Goal: Task Accomplishment & Management: Manage account settings

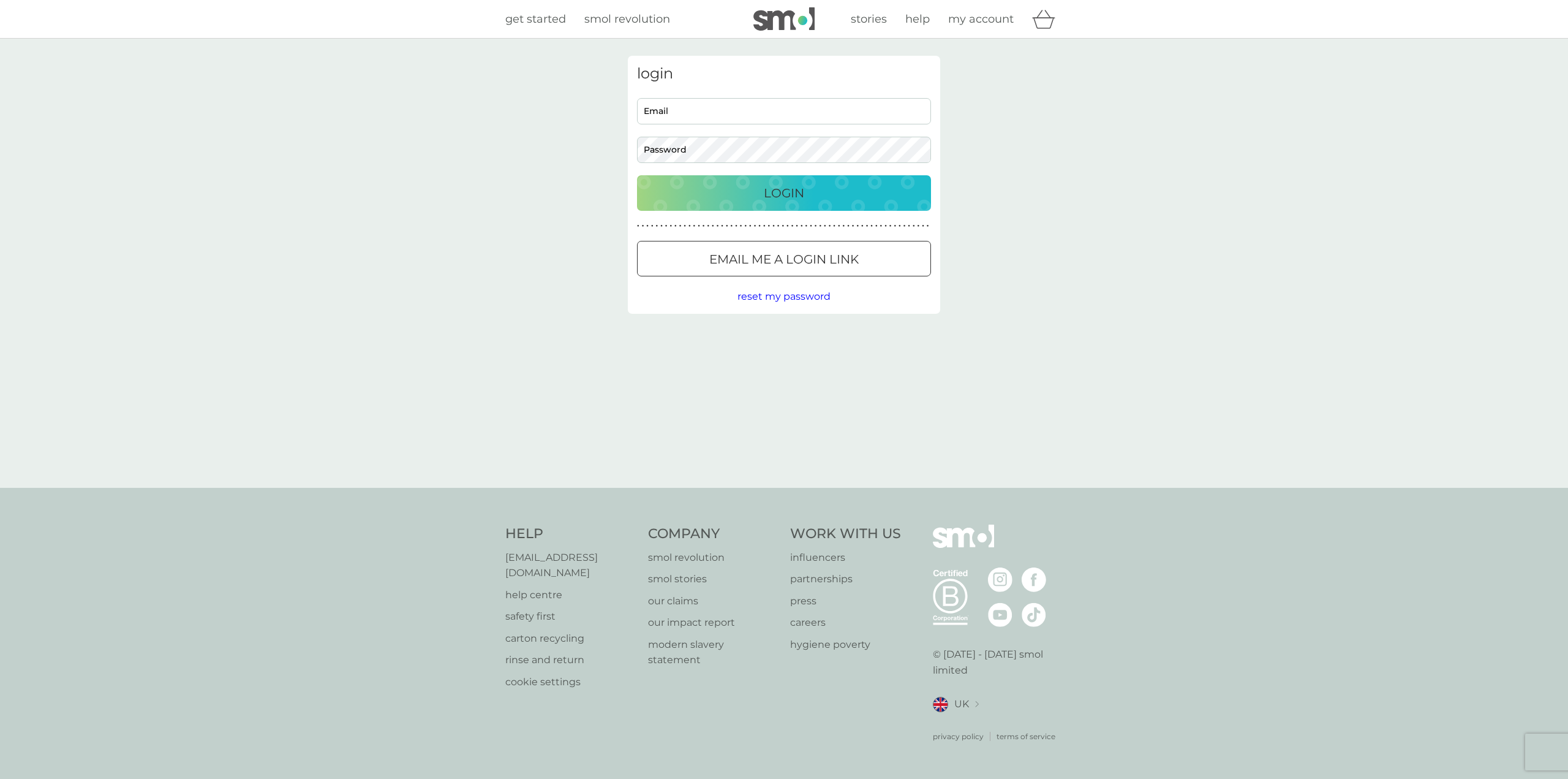
click at [760, 116] on input "Email" at bounding box center [784, 111] width 294 height 27
paste input "[EMAIL_ADDRESS][DOMAIN_NAME]"
type input "[EMAIL_ADDRESS][DOMAIN_NAME]"
click at [637, 175] on button "Login" at bounding box center [784, 192] width 294 height 36
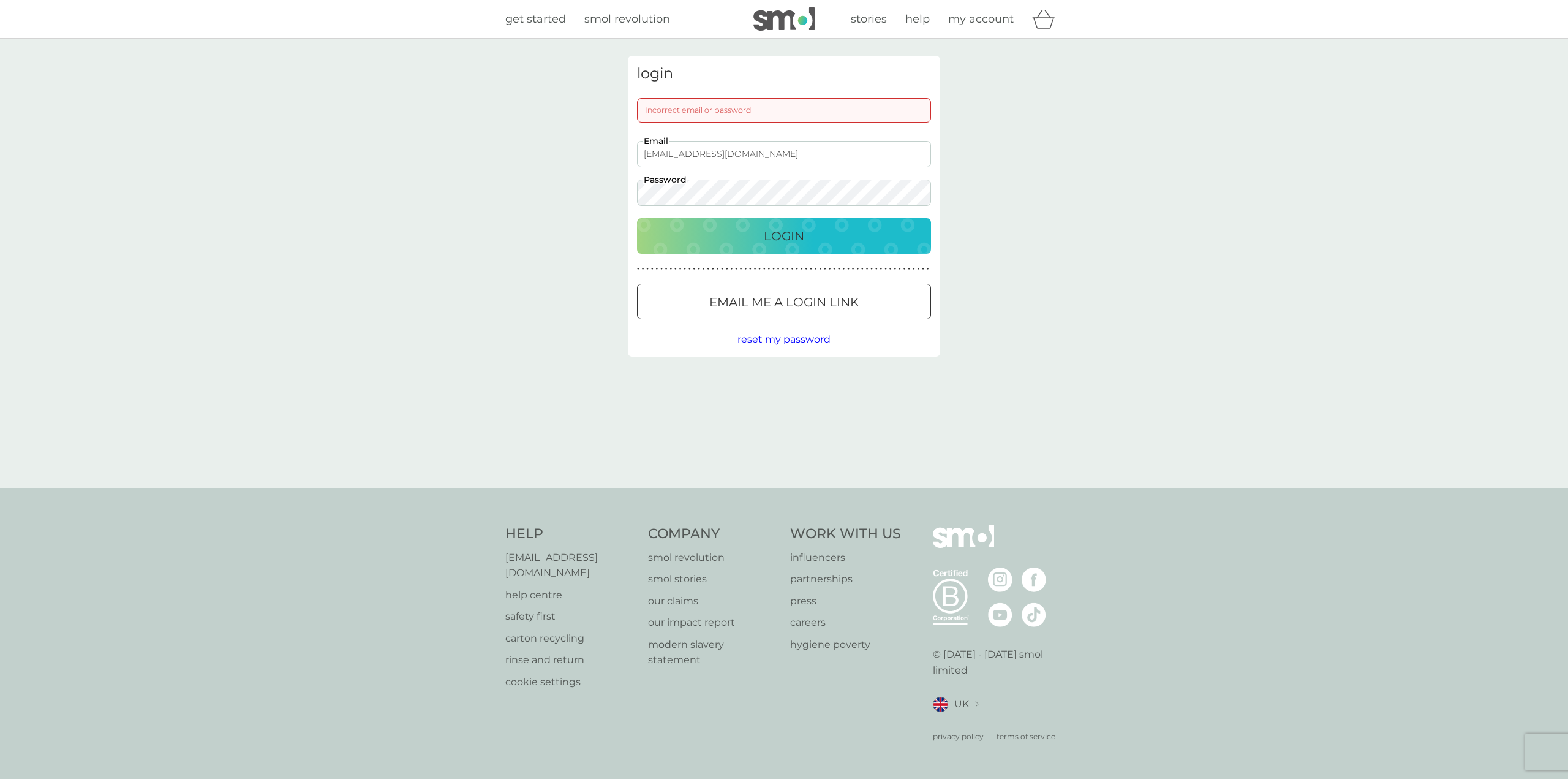
click at [725, 109] on div "Incorrect email or password" at bounding box center [784, 110] width 294 height 25
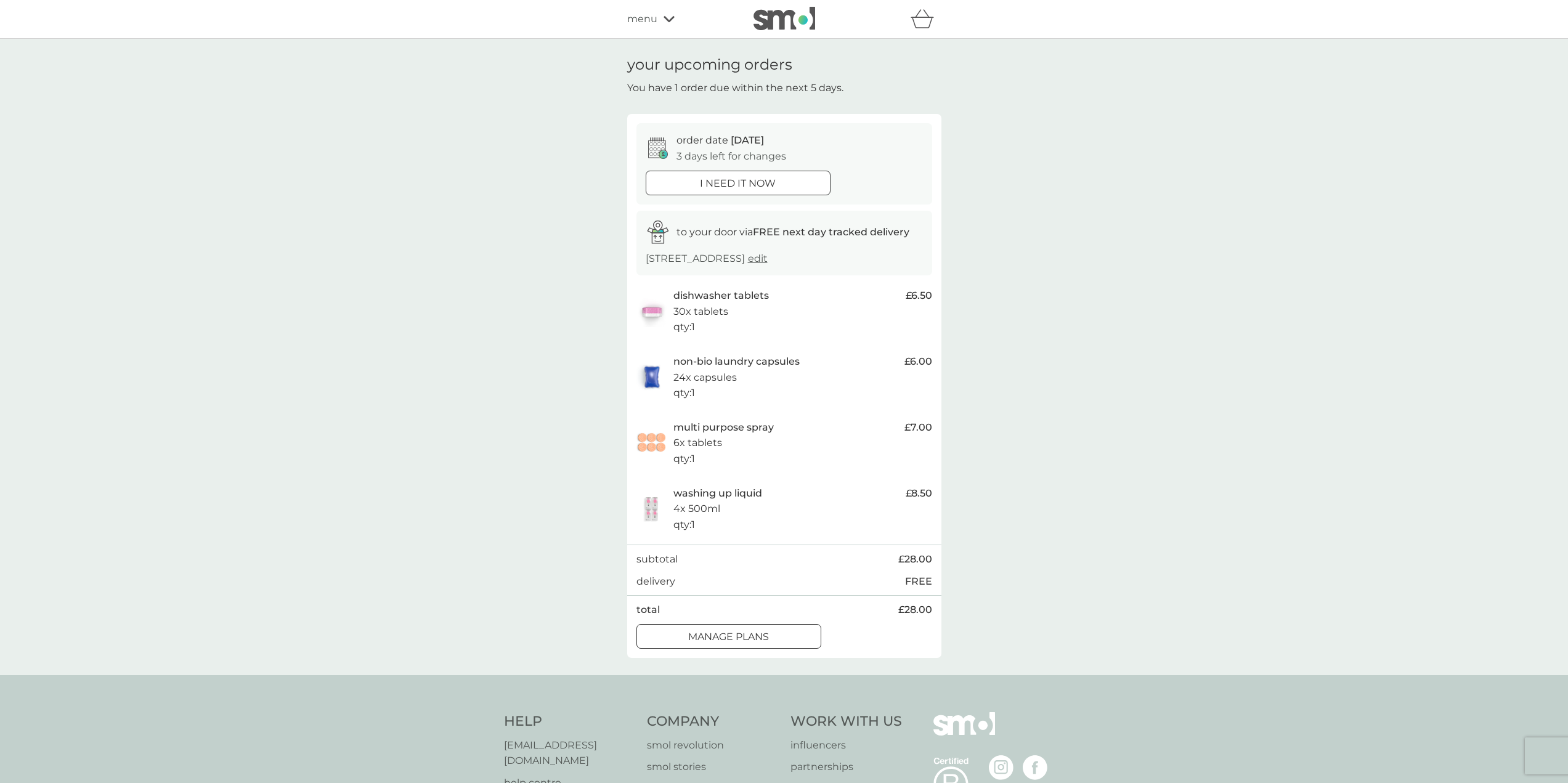
click at [661, 18] on div "menu" at bounding box center [680, 18] width 105 height 16
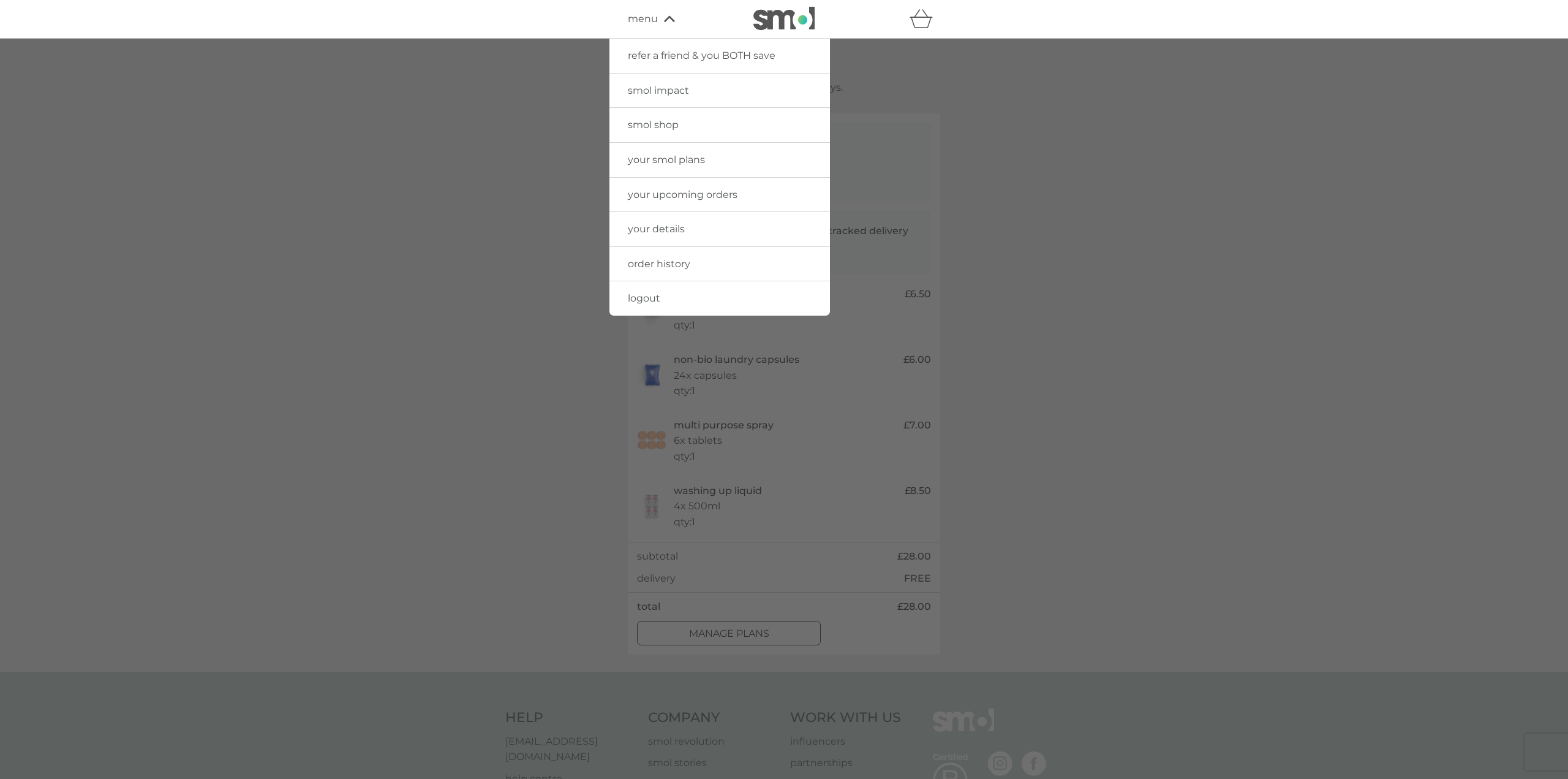
click at [671, 231] on span "your details" at bounding box center [656, 229] width 57 height 12
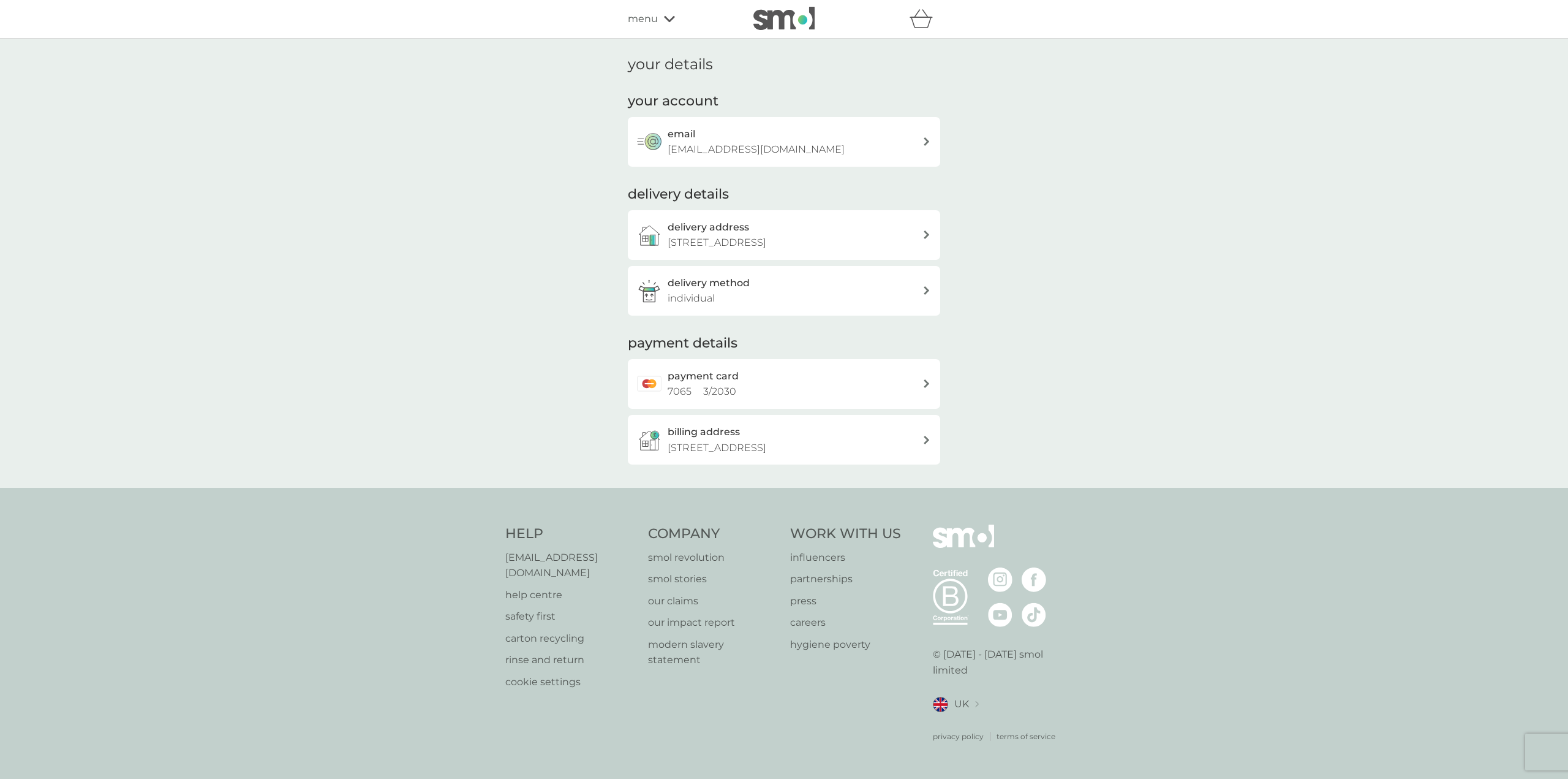
click at [920, 139] on div "email hthomso.n112@gmail.com" at bounding box center [794, 142] width 255 height 32
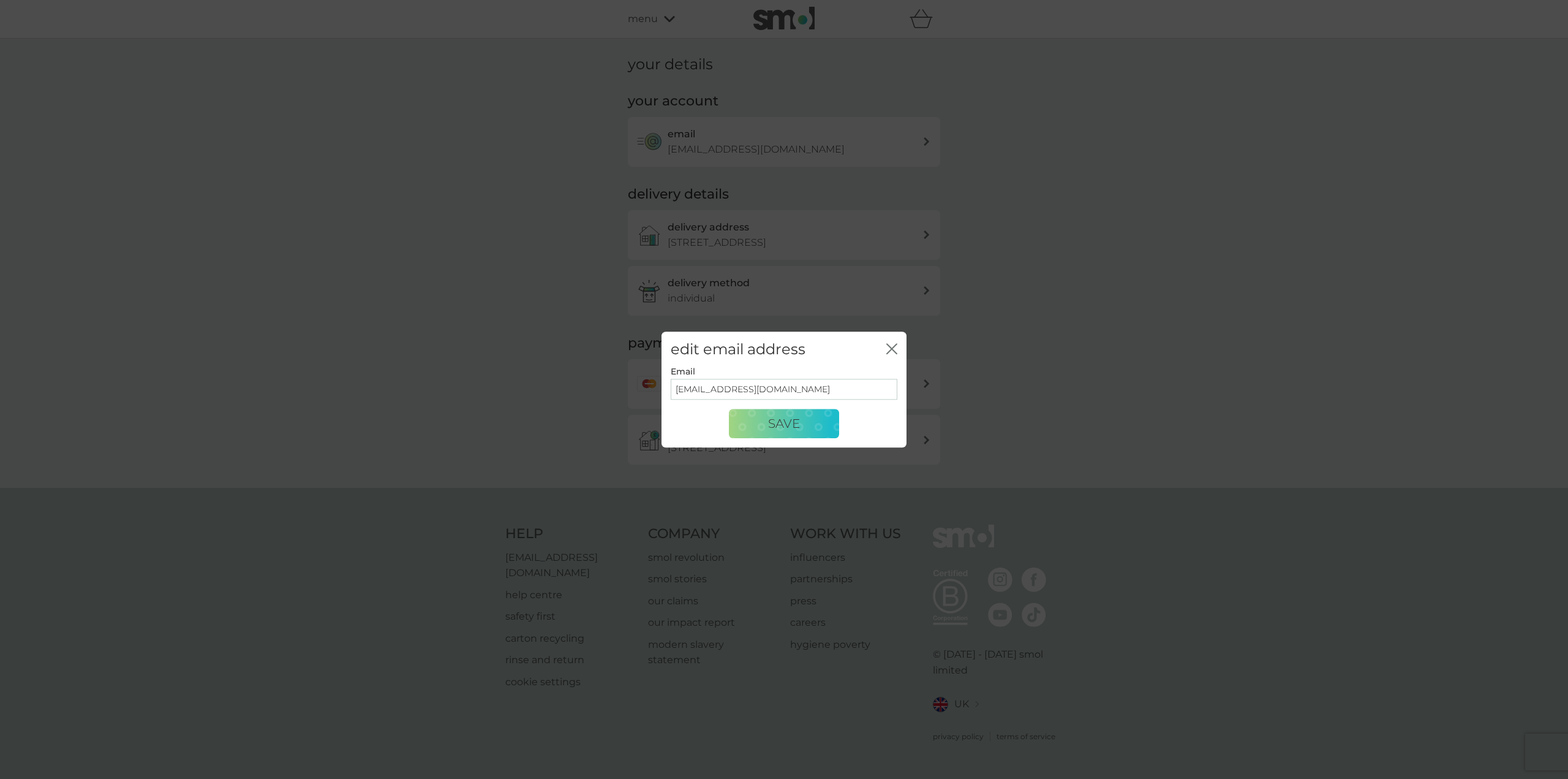
click at [714, 392] on input "[EMAIL_ADDRESS][DOMAIN_NAME]" at bounding box center [784, 389] width 226 height 21
type input "hthomson112@gmail.com"
click at [806, 426] on button "Save" at bounding box center [784, 423] width 110 height 29
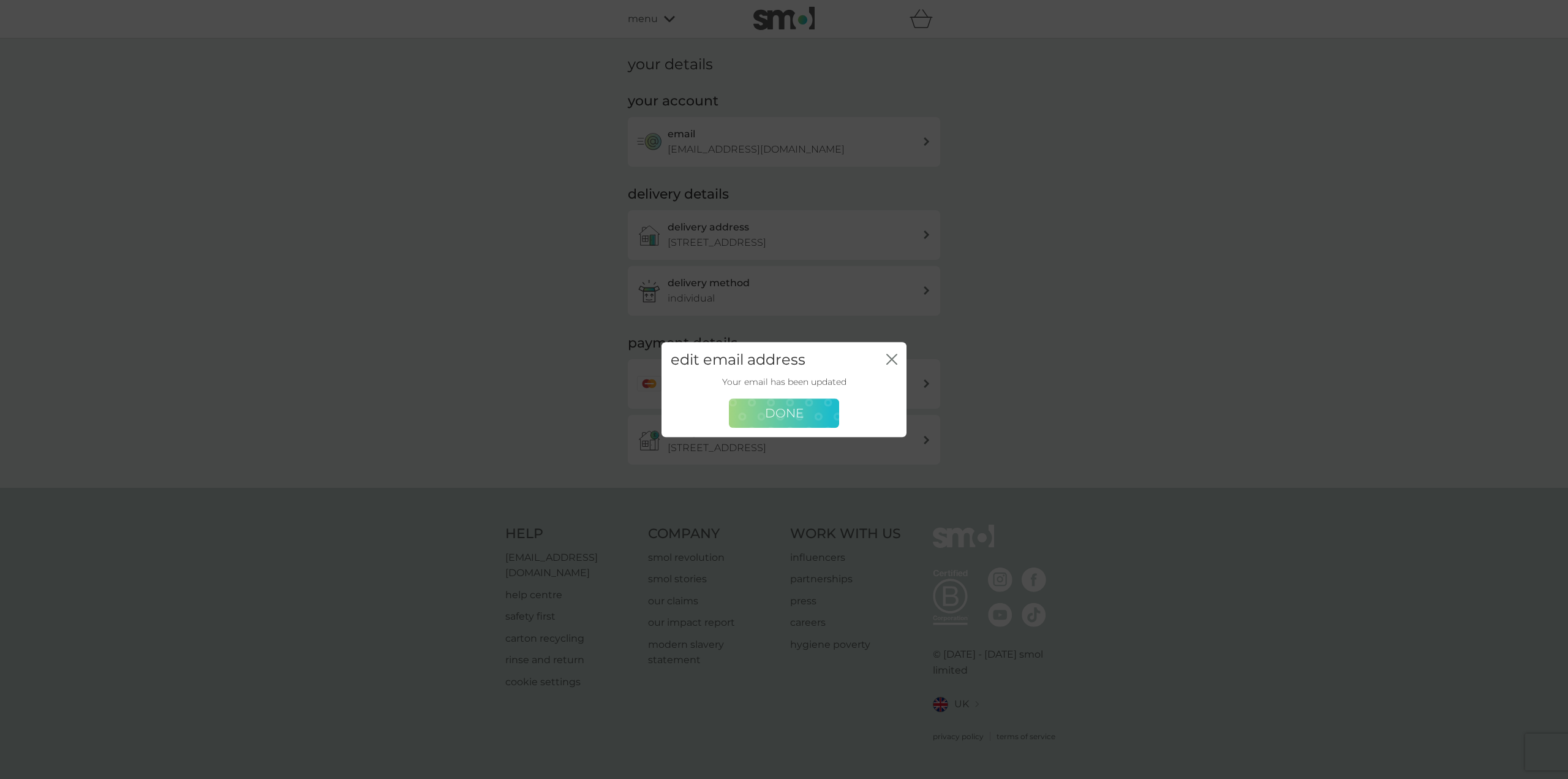
click at [799, 418] on span "Done" at bounding box center [784, 413] width 39 height 15
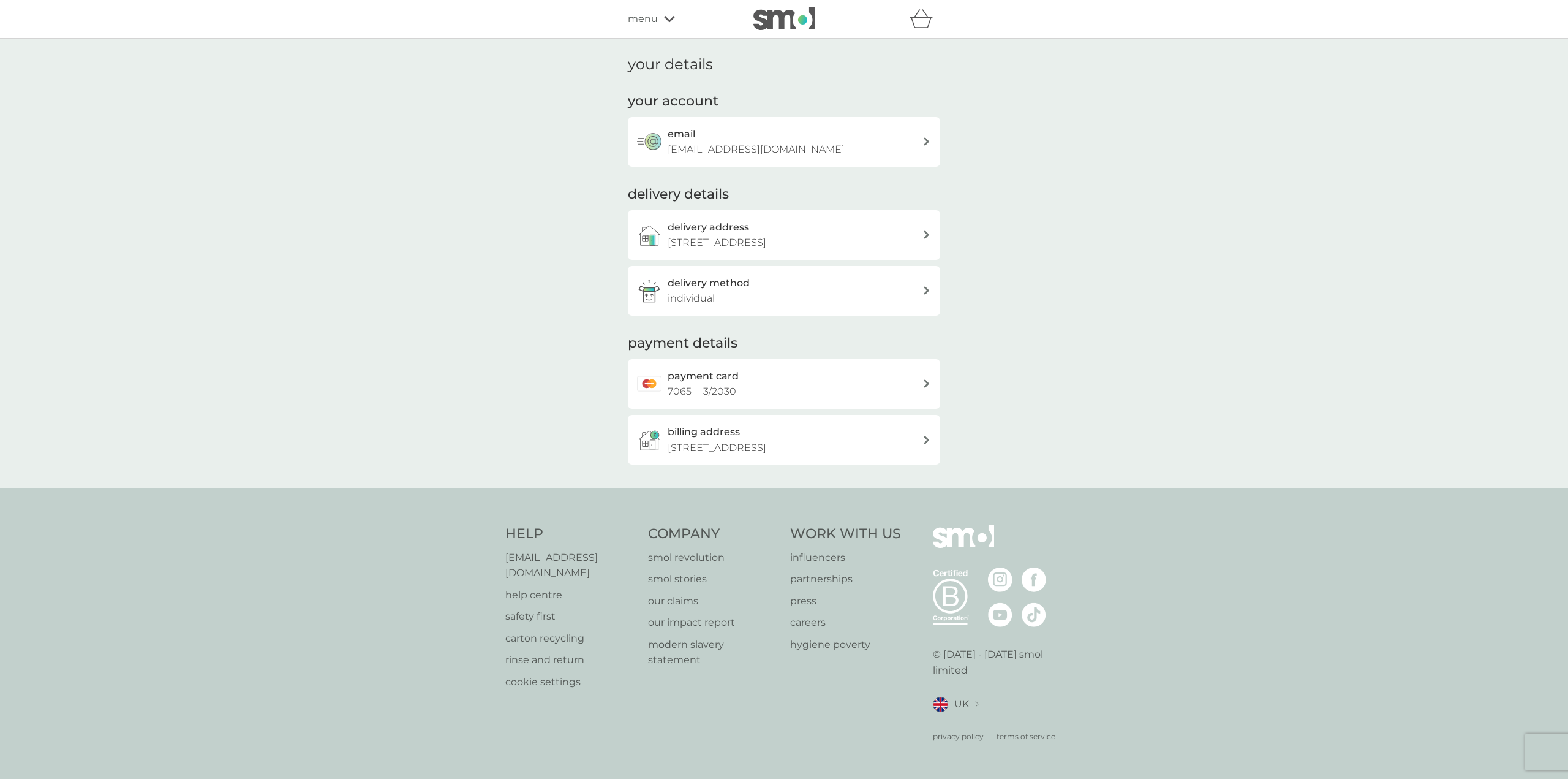
click at [667, 19] on icon at bounding box center [669, 18] width 11 height 6
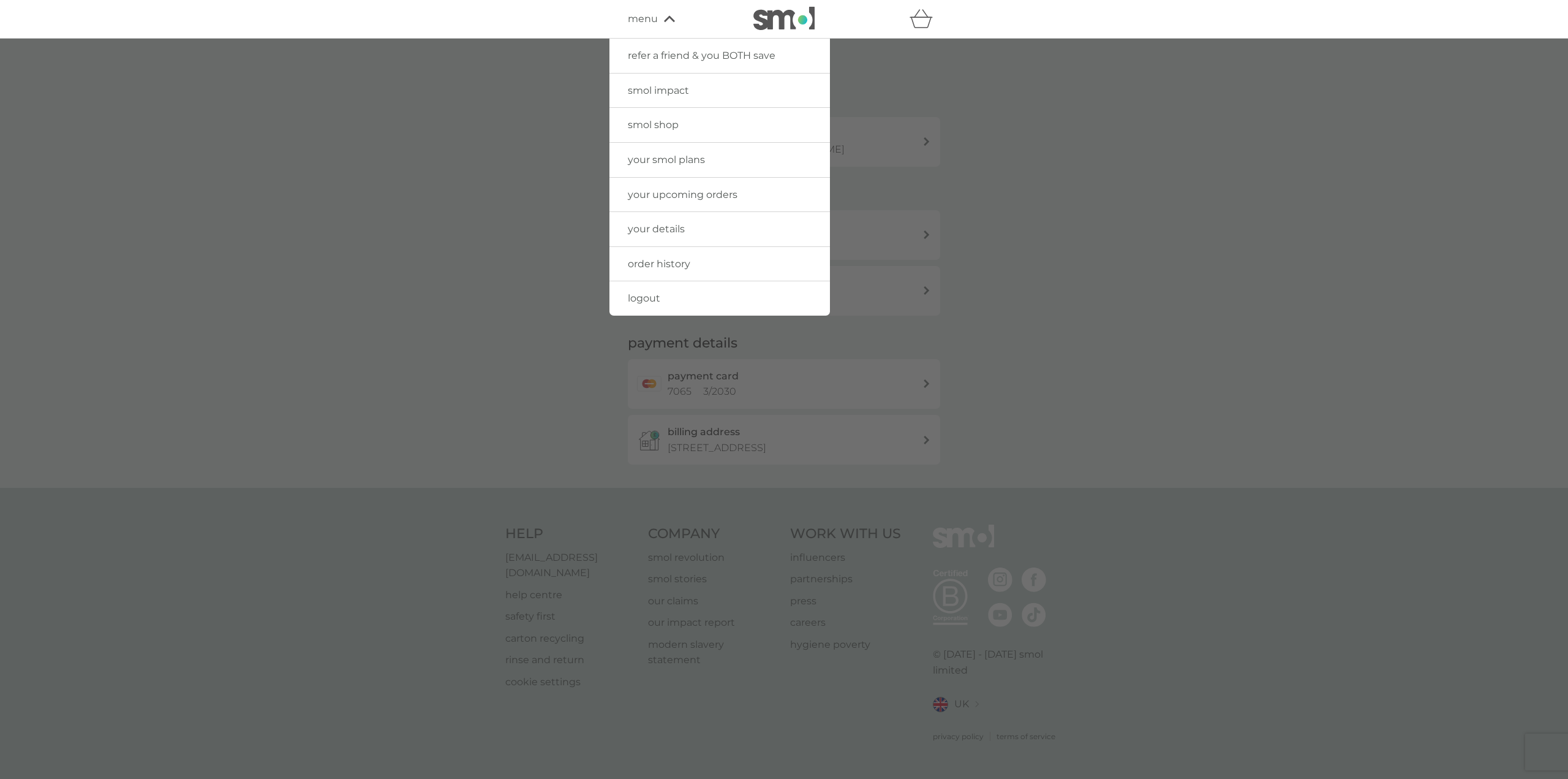
click at [673, 159] on span "your smol plans" at bounding box center [666, 159] width 77 height 12
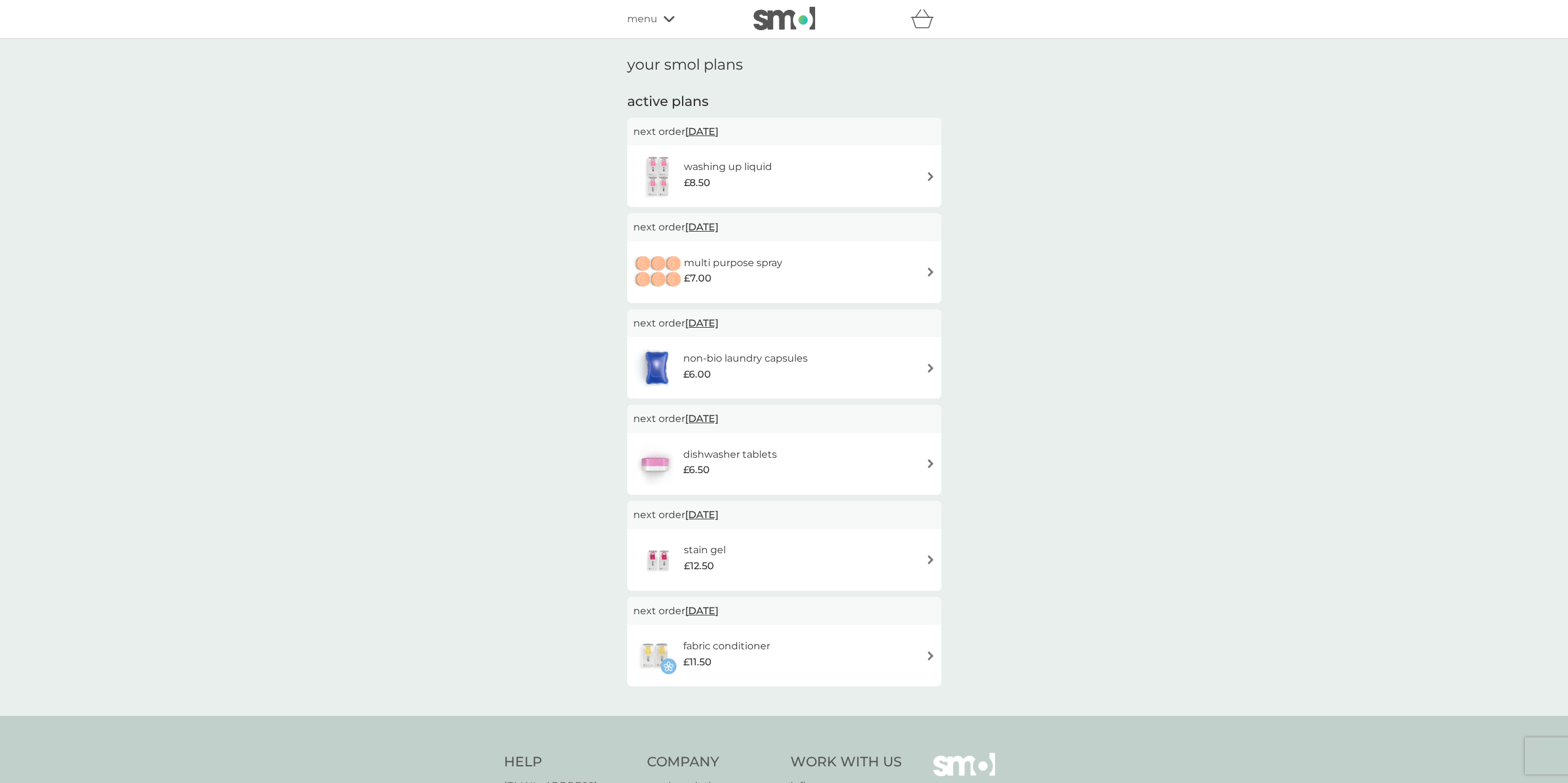
click at [922, 178] on div "washing up liquid £8.50" at bounding box center [784, 176] width 302 height 43
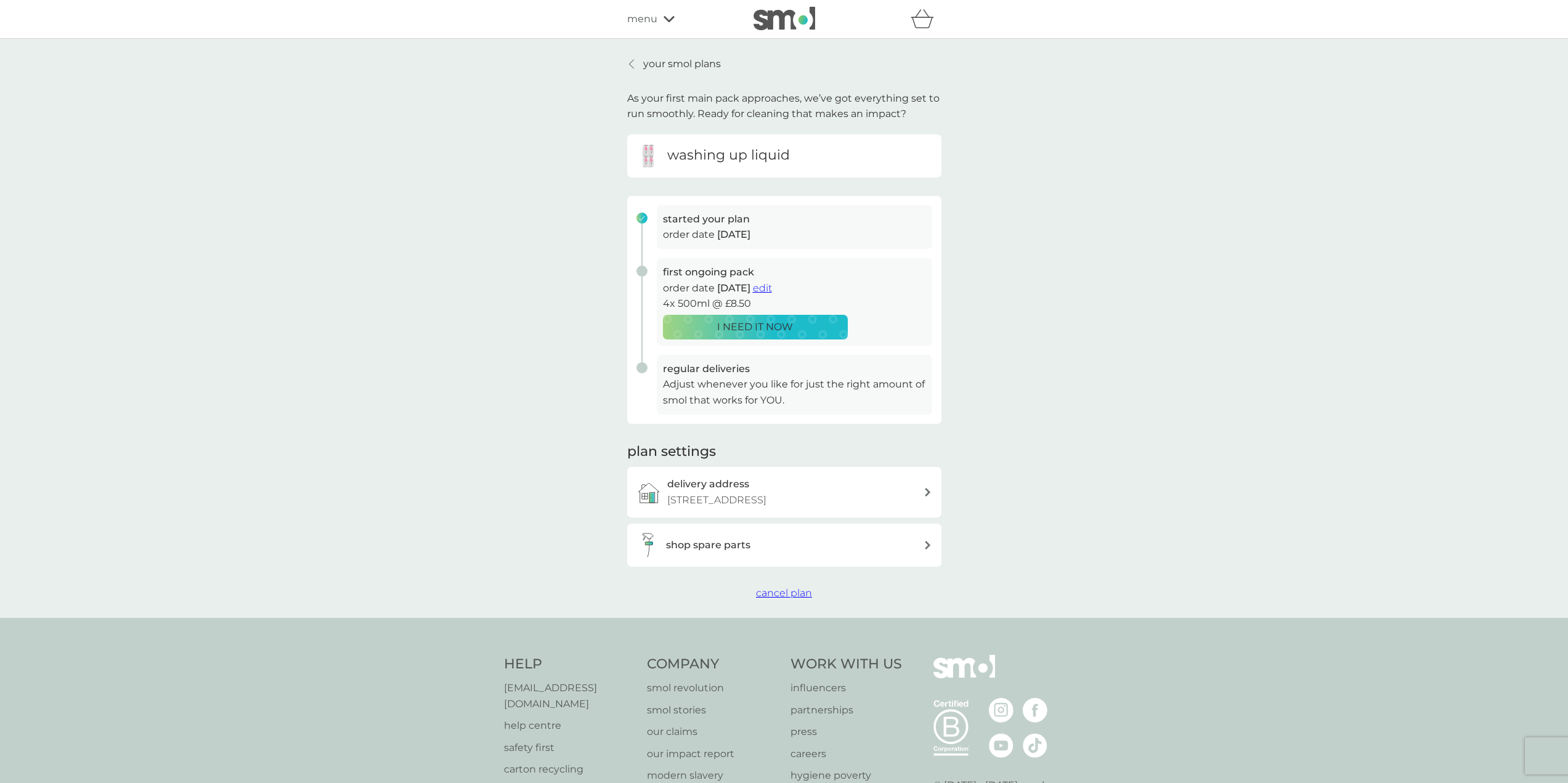
click at [771, 289] on span "edit" at bounding box center [762, 288] width 19 height 12
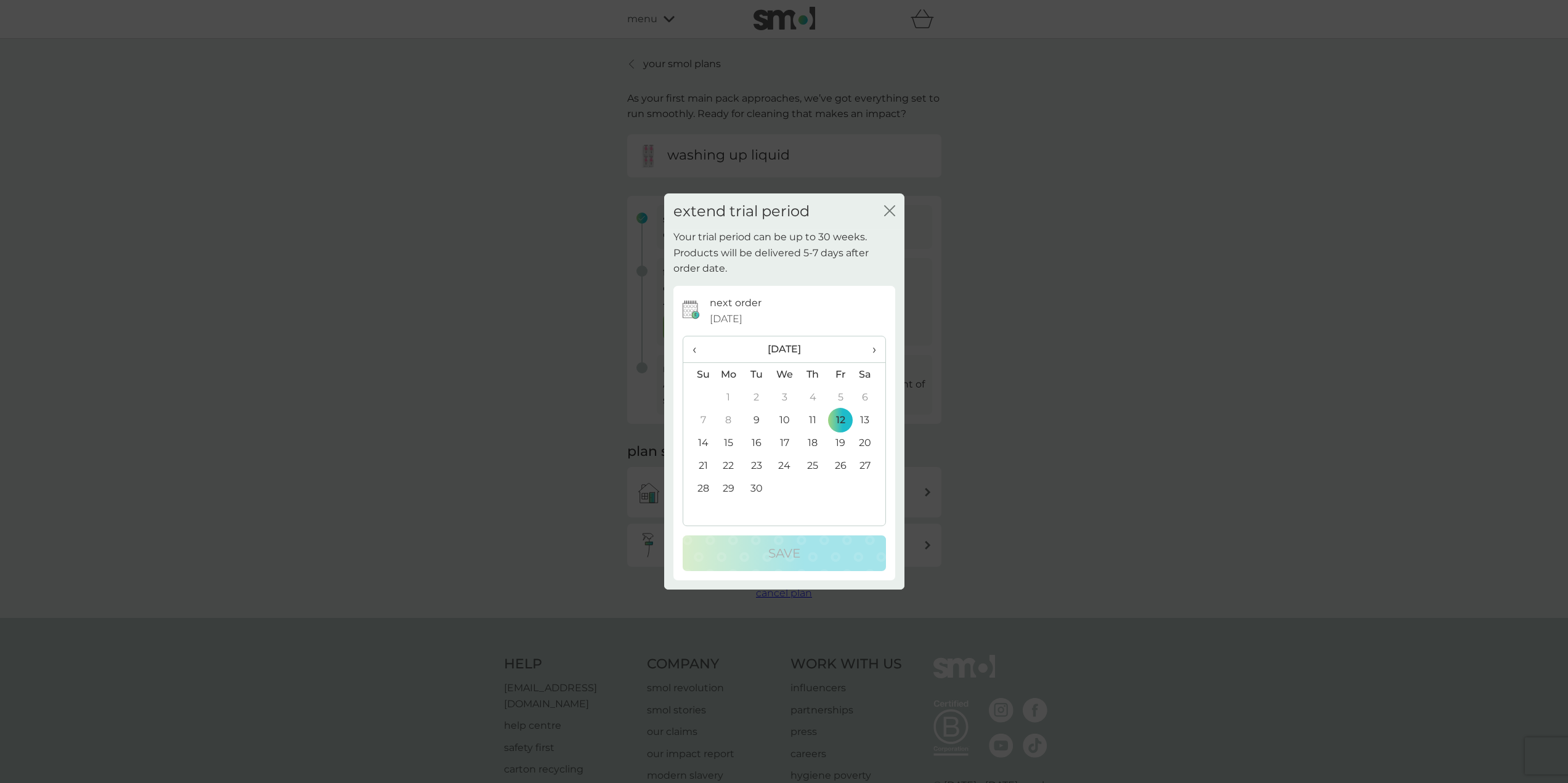
click at [872, 350] on span "›" at bounding box center [869, 349] width 13 height 26
click at [786, 397] on td "1" at bounding box center [784, 396] width 28 height 23
click at [809, 551] on div "Save" at bounding box center [784, 553] width 178 height 20
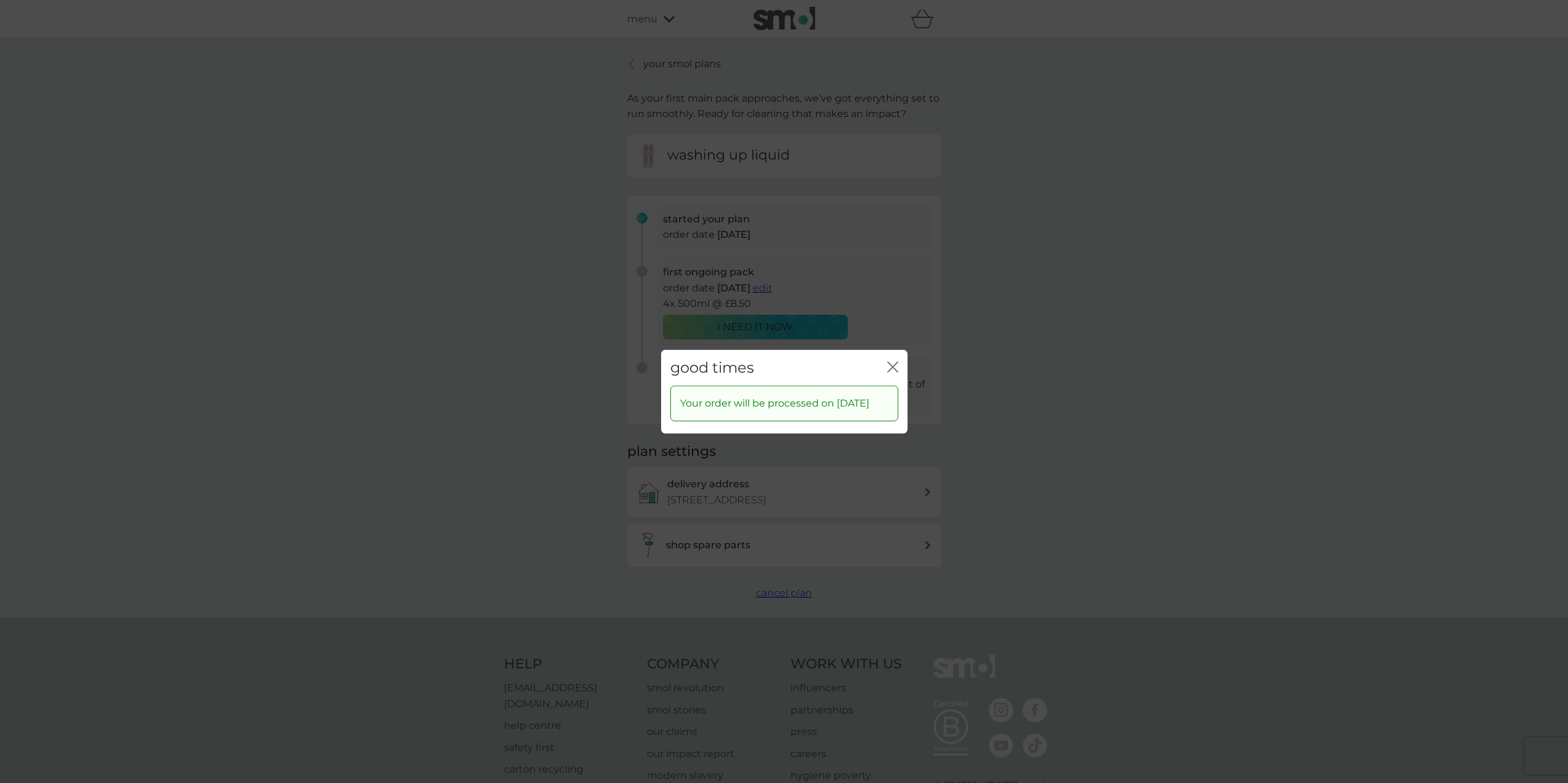
click at [892, 364] on icon "close" at bounding box center [892, 366] width 11 height 11
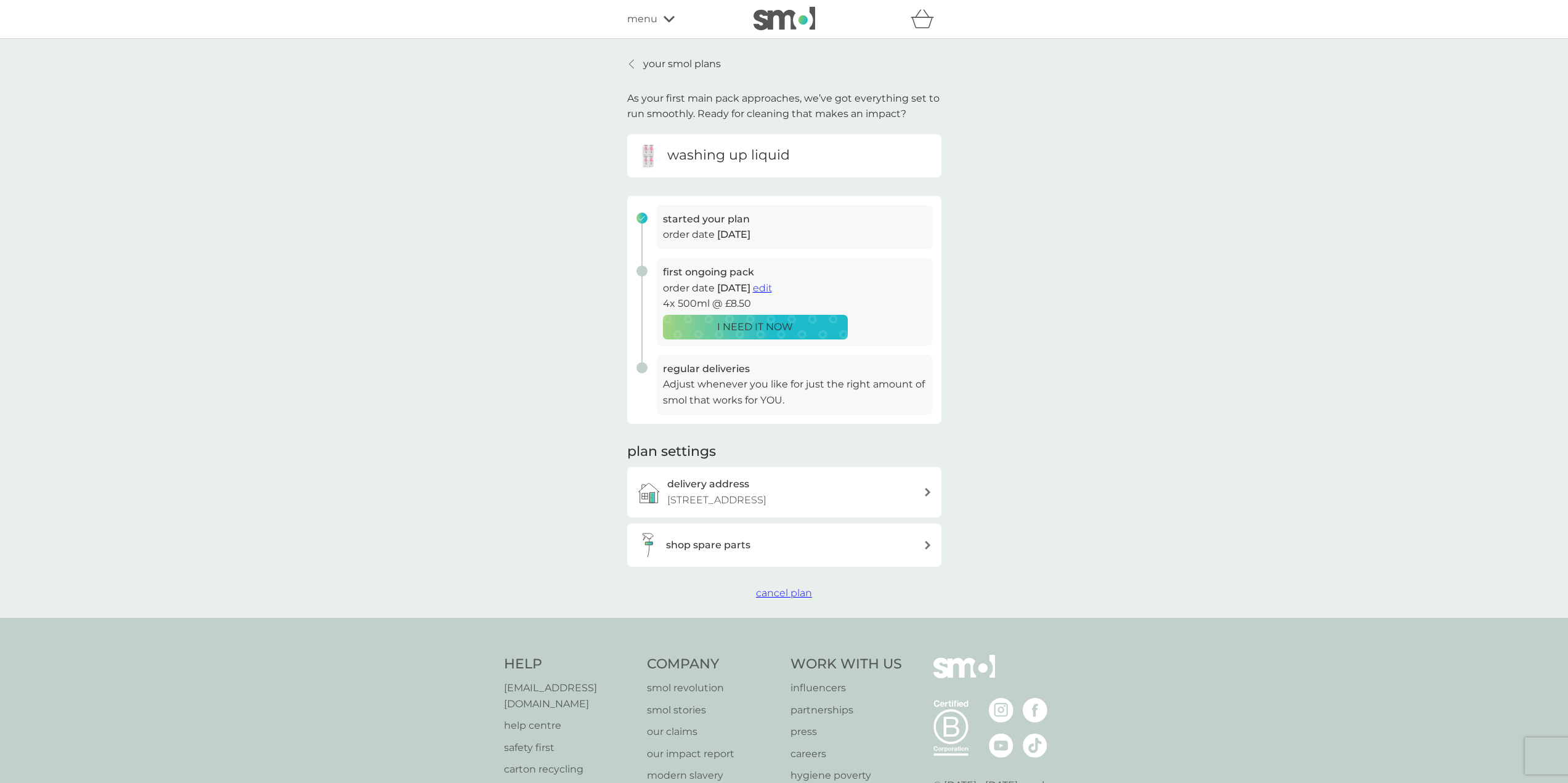
click at [656, 61] on p "your smol plans" at bounding box center [681, 63] width 78 height 16
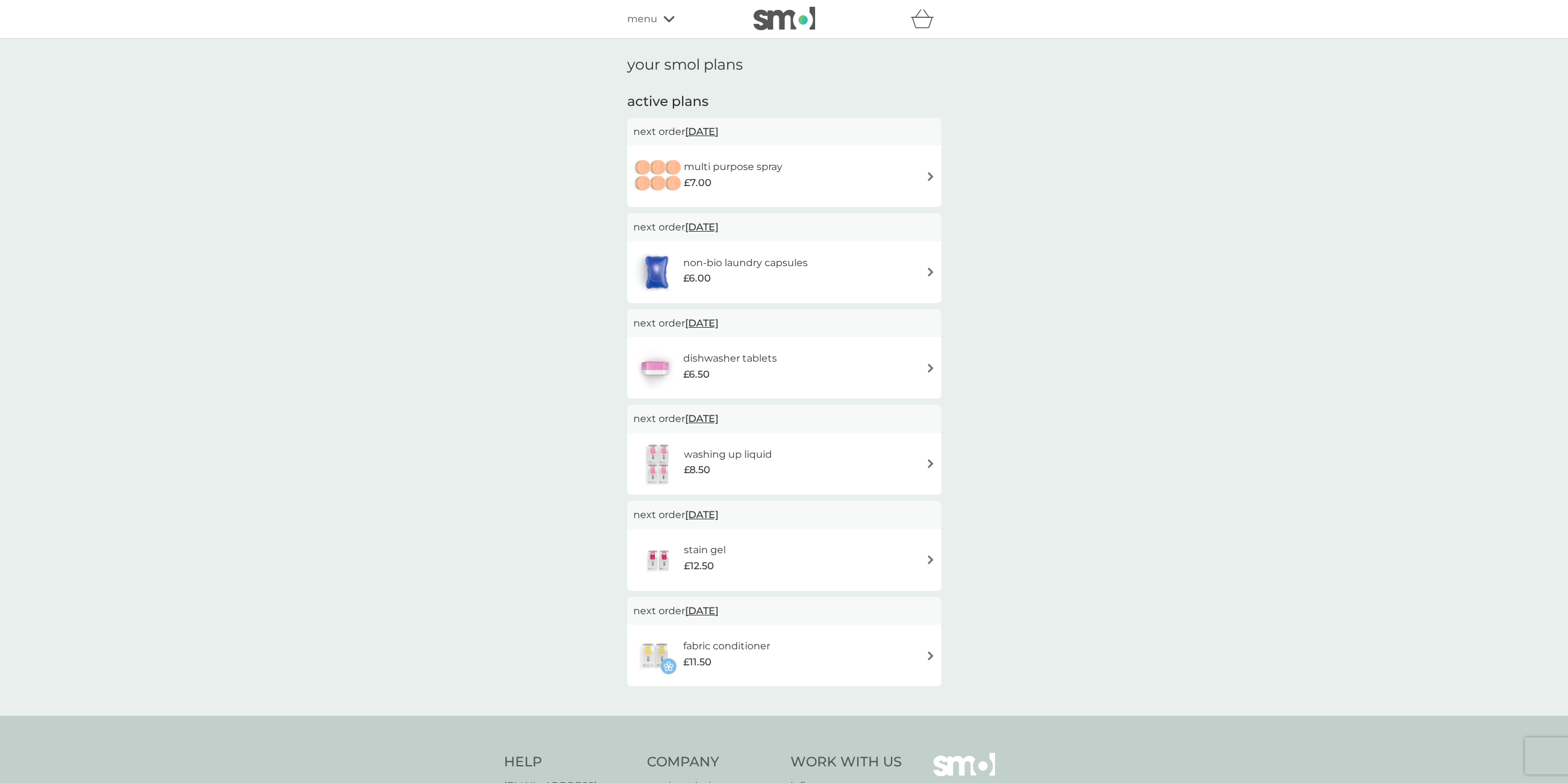
click at [919, 358] on div "dishwasher tablets £6.50" at bounding box center [784, 368] width 302 height 43
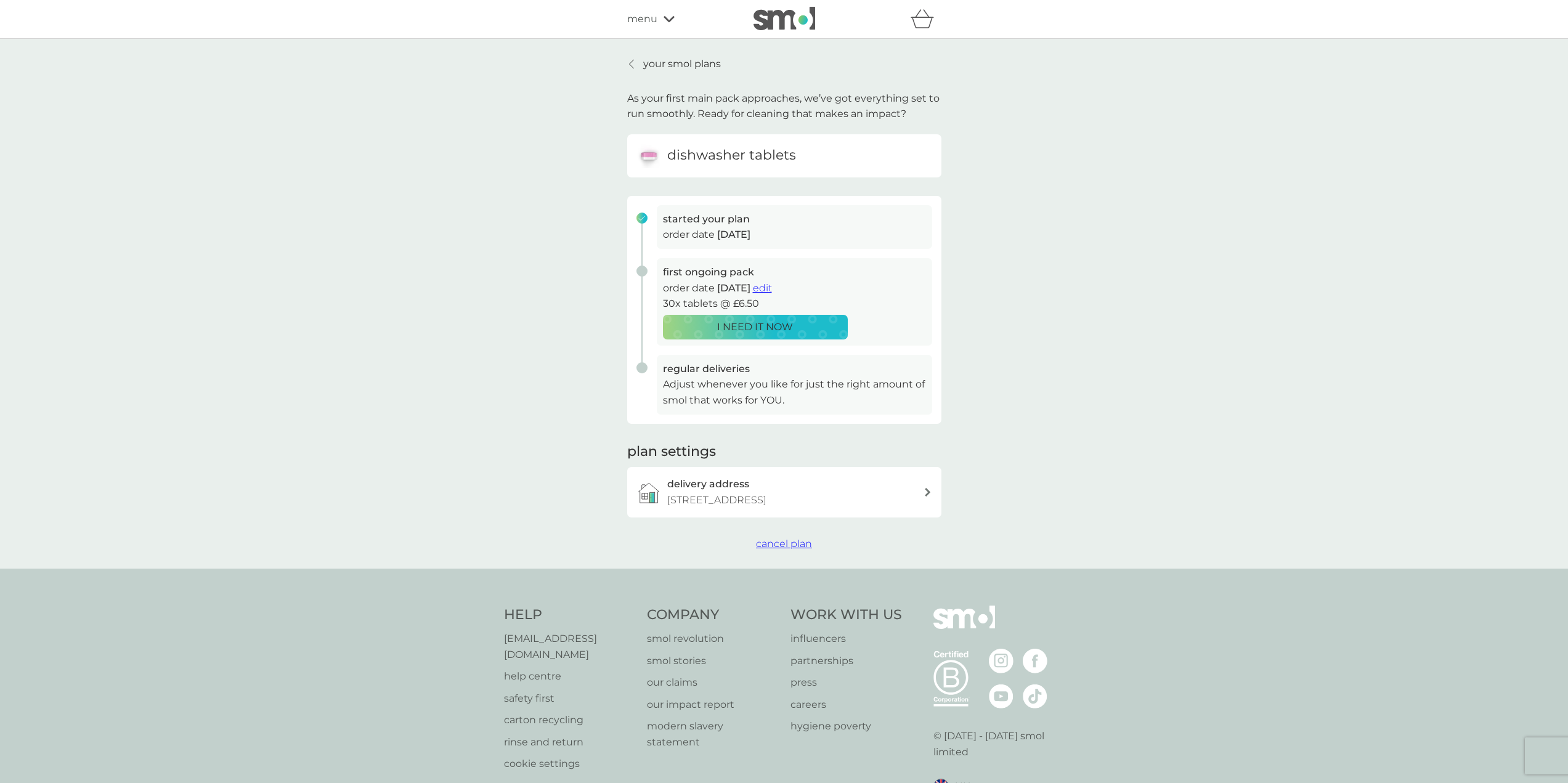
click at [771, 289] on span "edit" at bounding box center [762, 288] width 19 height 12
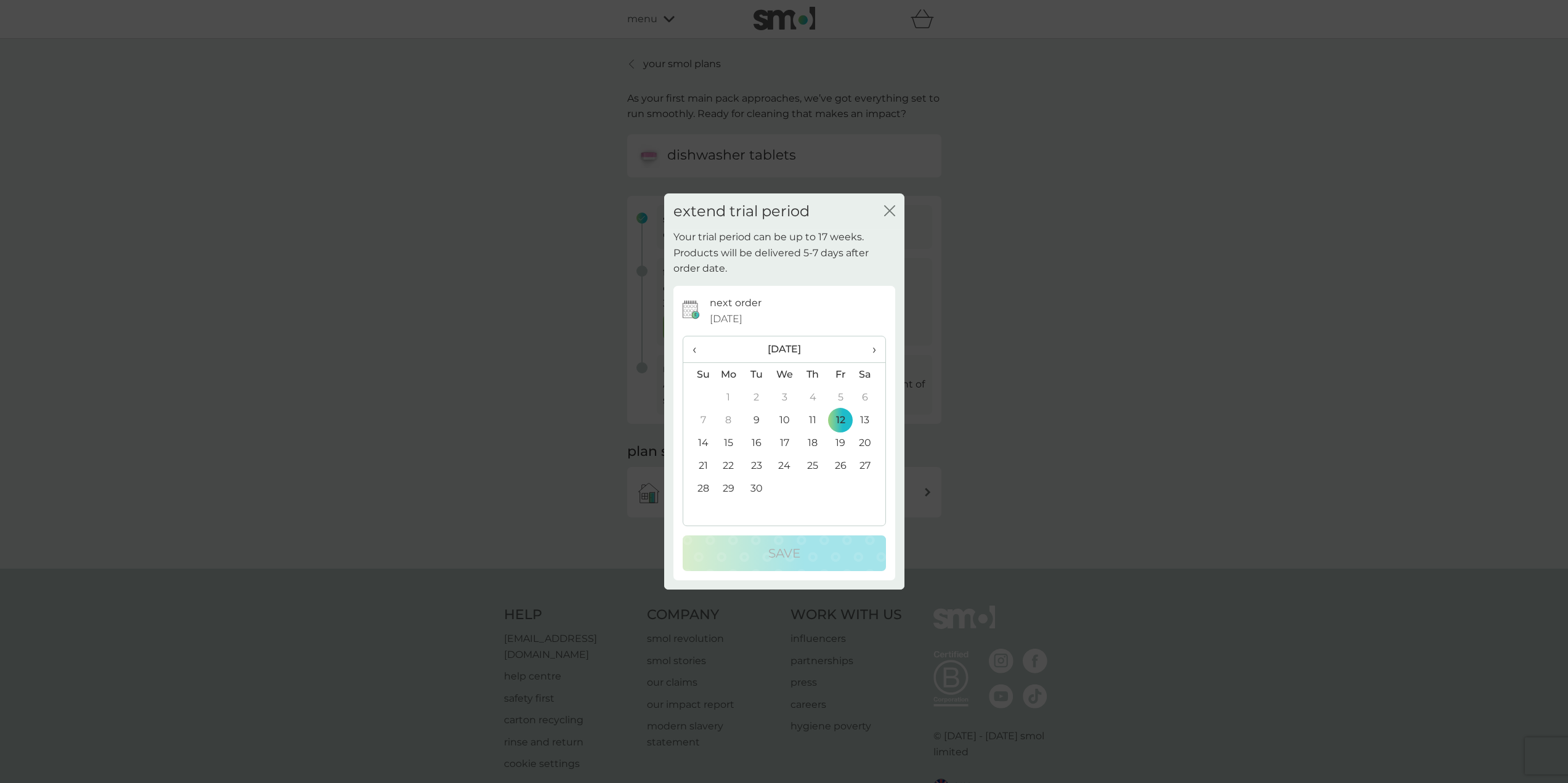
click at [873, 348] on span "›" at bounding box center [869, 349] width 13 height 26
click at [789, 396] on td "1" at bounding box center [784, 396] width 28 height 23
click at [797, 550] on p "Save" at bounding box center [784, 553] width 32 height 20
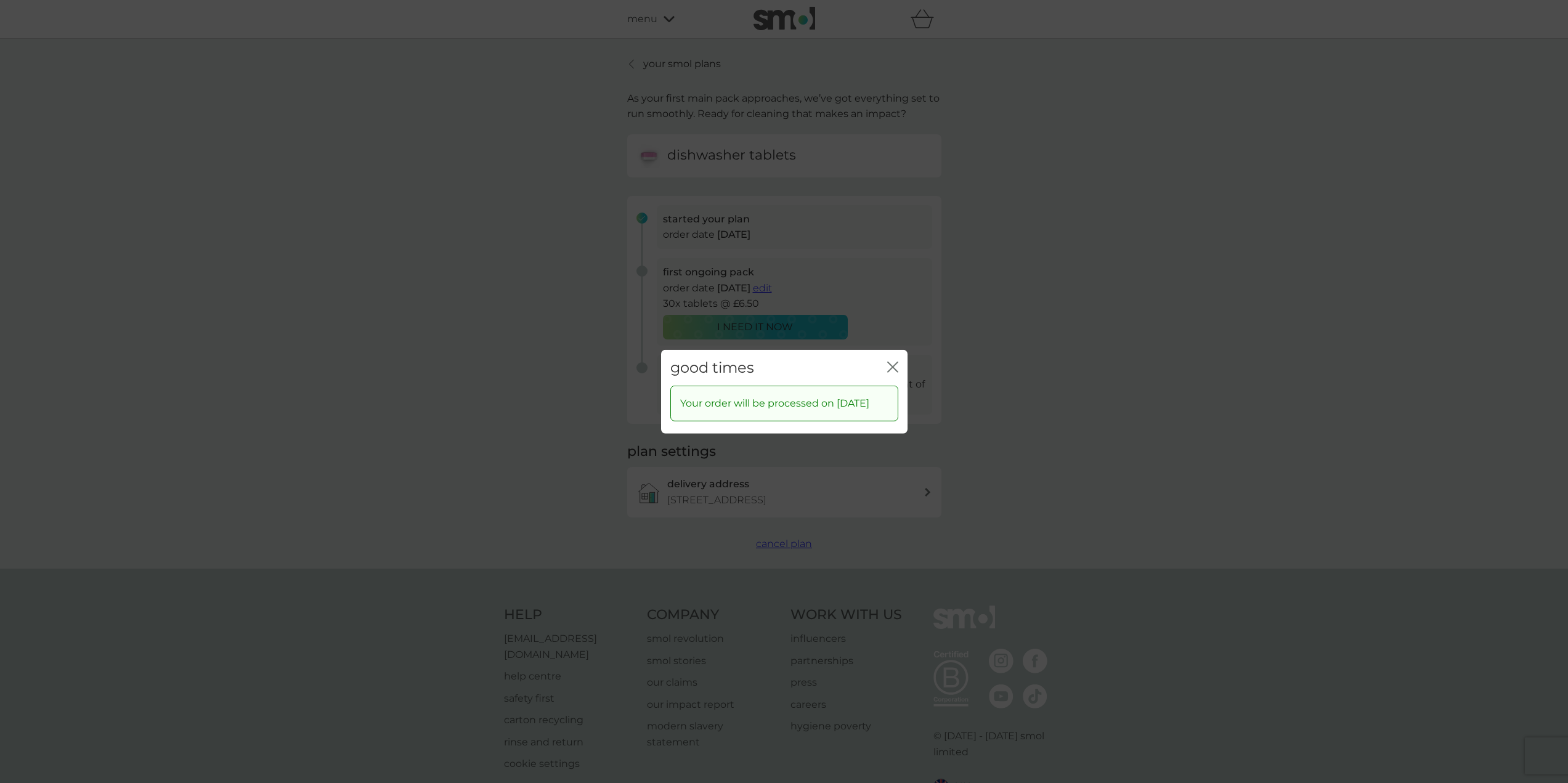
click at [889, 367] on icon "close" at bounding box center [892, 366] width 11 height 11
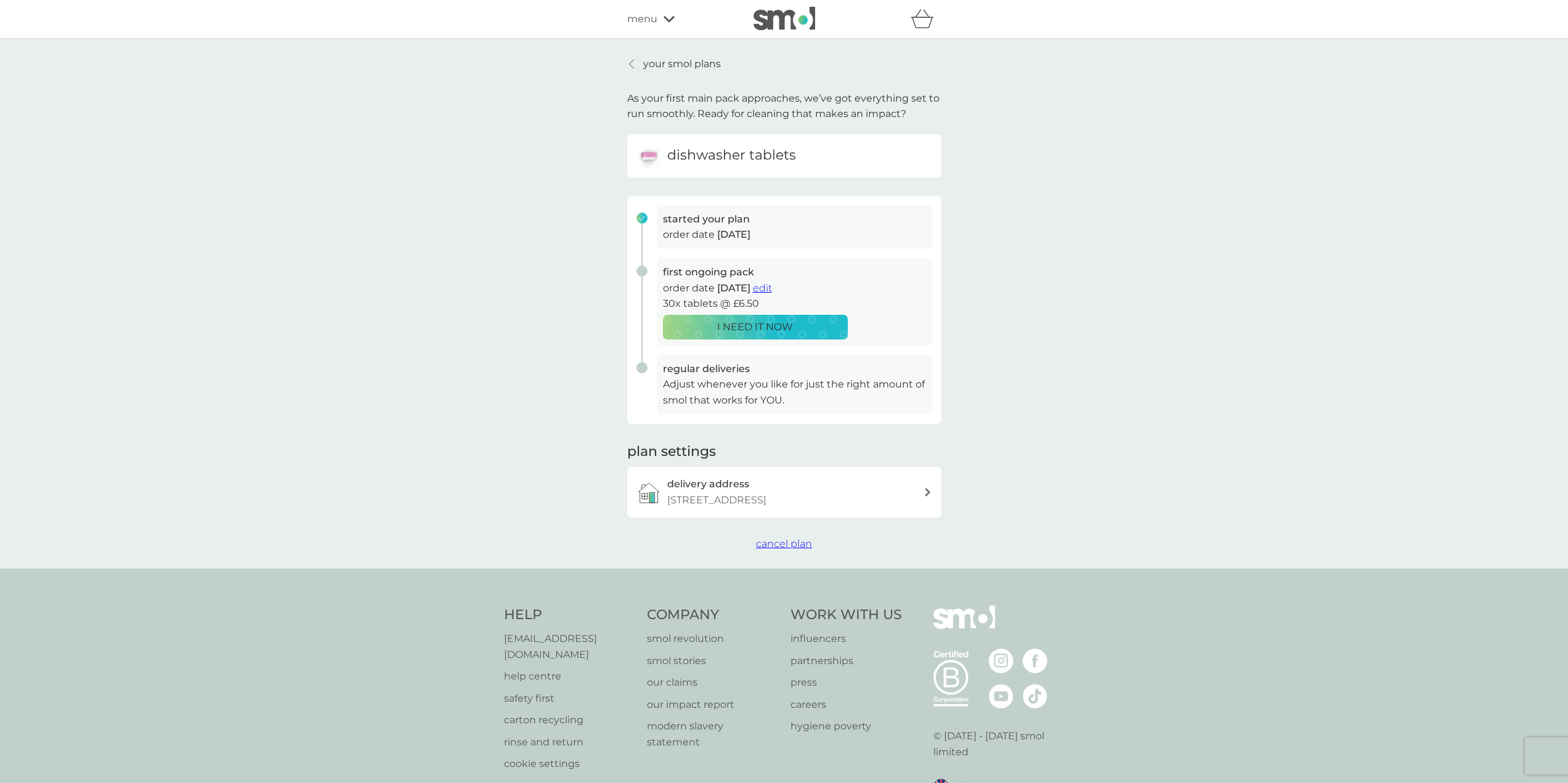
click at [668, 59] on p "your smol plans" at bounding box center [681, 63] width 78 height 16
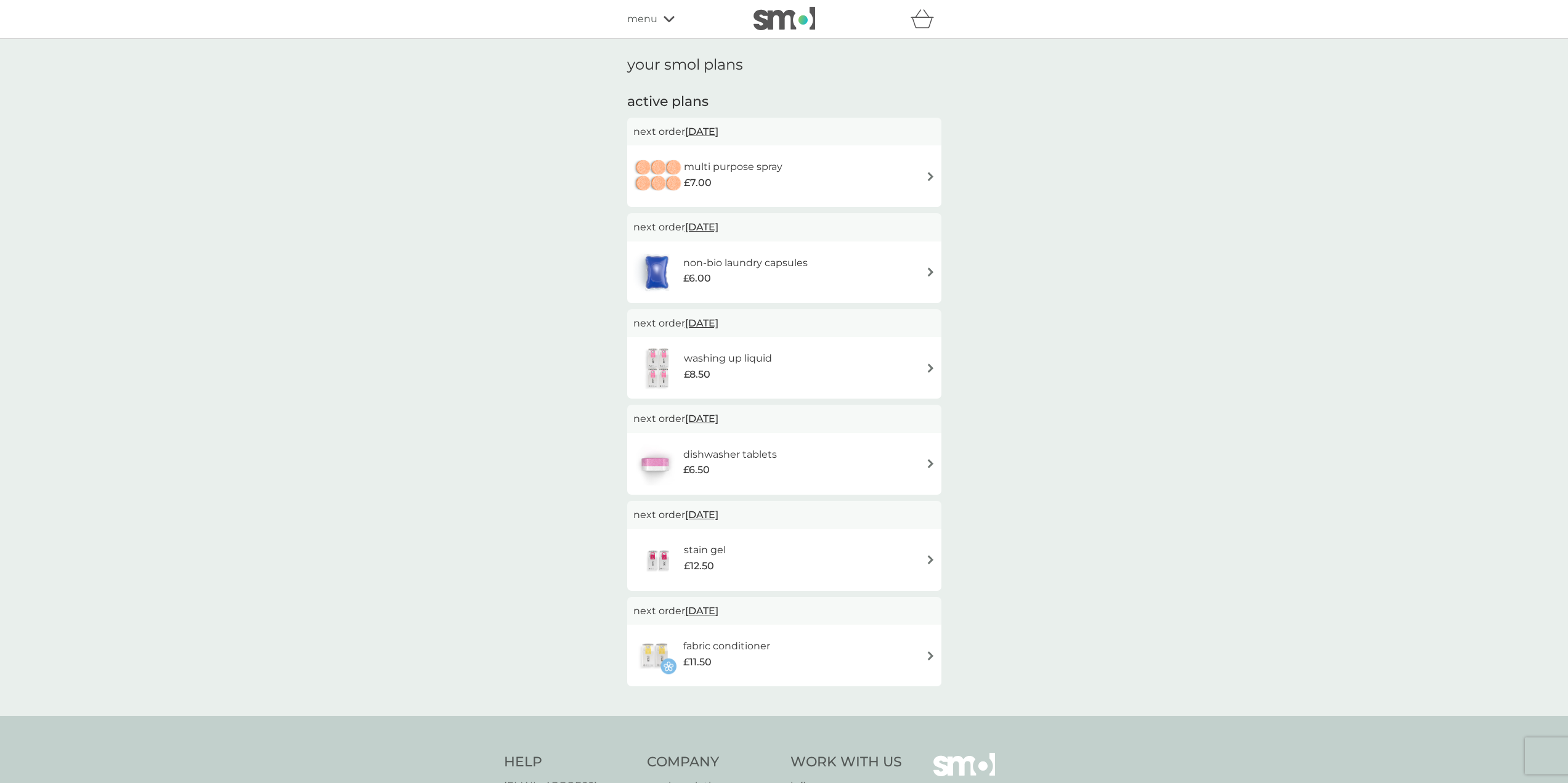
click at [923, 173] on div "multi purpose spray £7.00" at bounding box center [784, 176] width 302 height 43
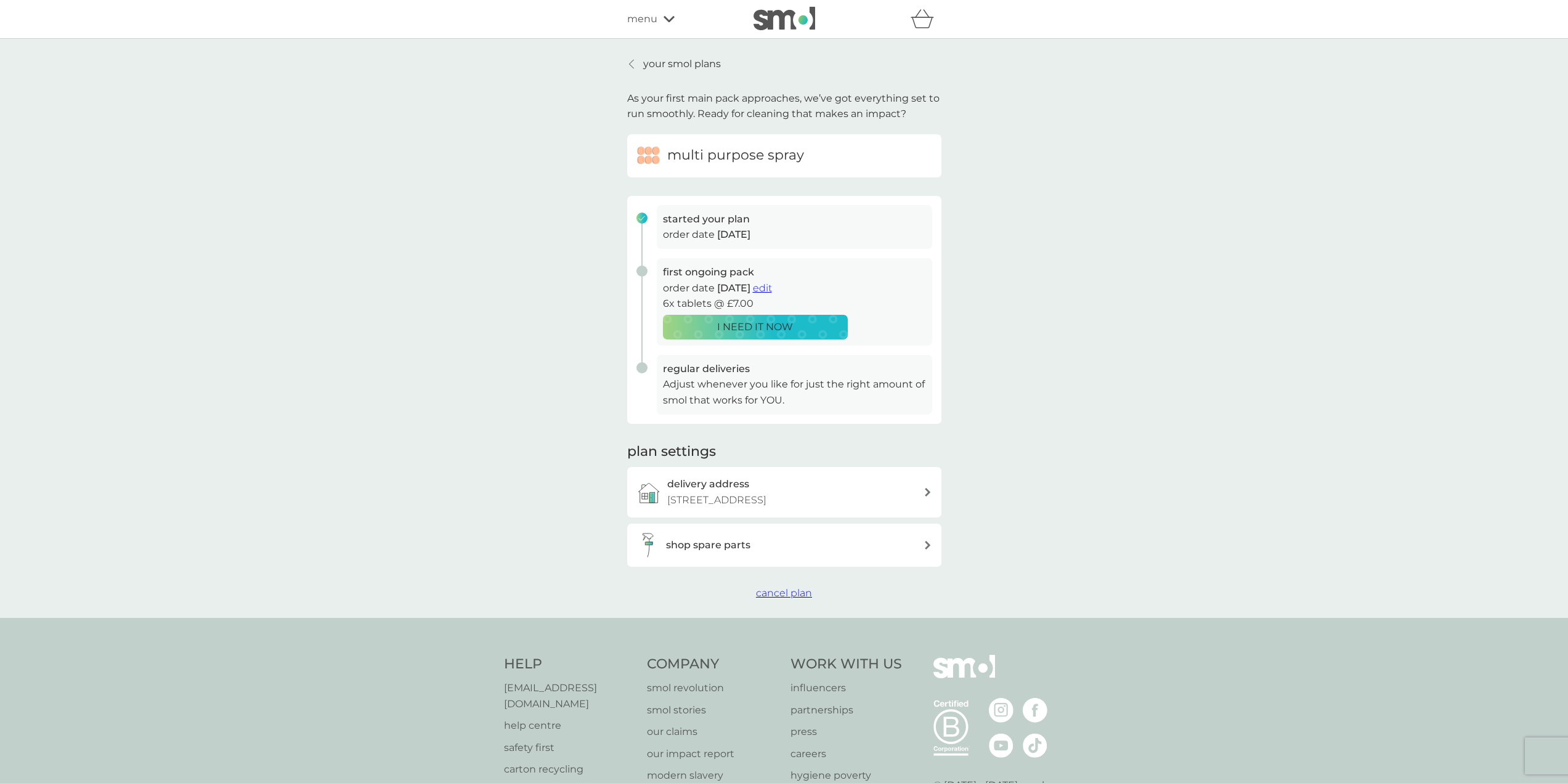
click at [771, 289] on span "edit" at bounding box center [762, 288] width 19 height 12
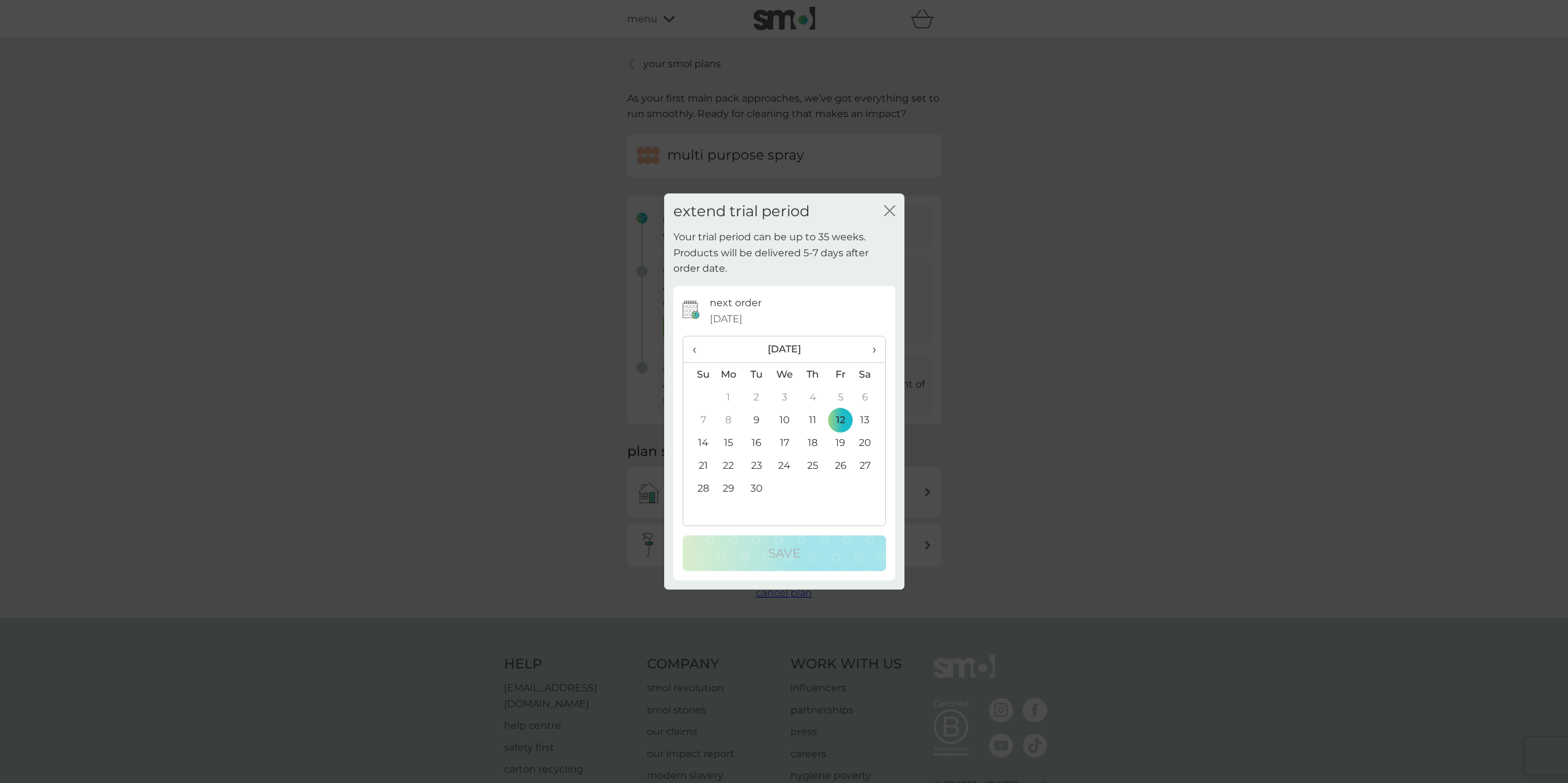
click at [871, 345] on span "›" at bounding box center [869, 349] width 13 height 26
click at [786, 394] on td "1" at bounding box center [784, 396] width 28 height 23
click at [805, 552] on div "Save" at bounding box center [784, 553] width 178 height 20
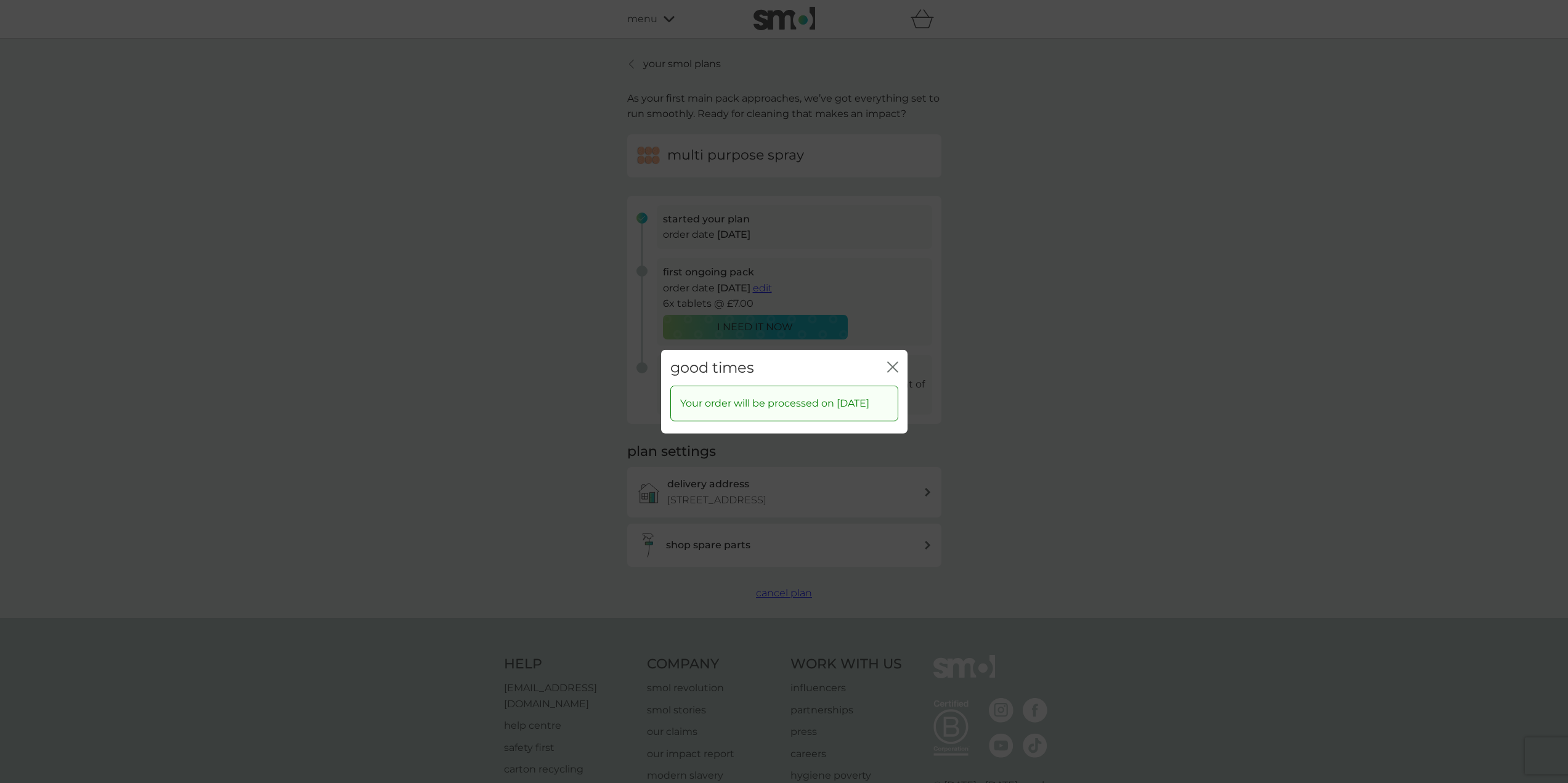
click at [893, 366] on icon "close" at bounding box center [895, 367] width 5 height 10
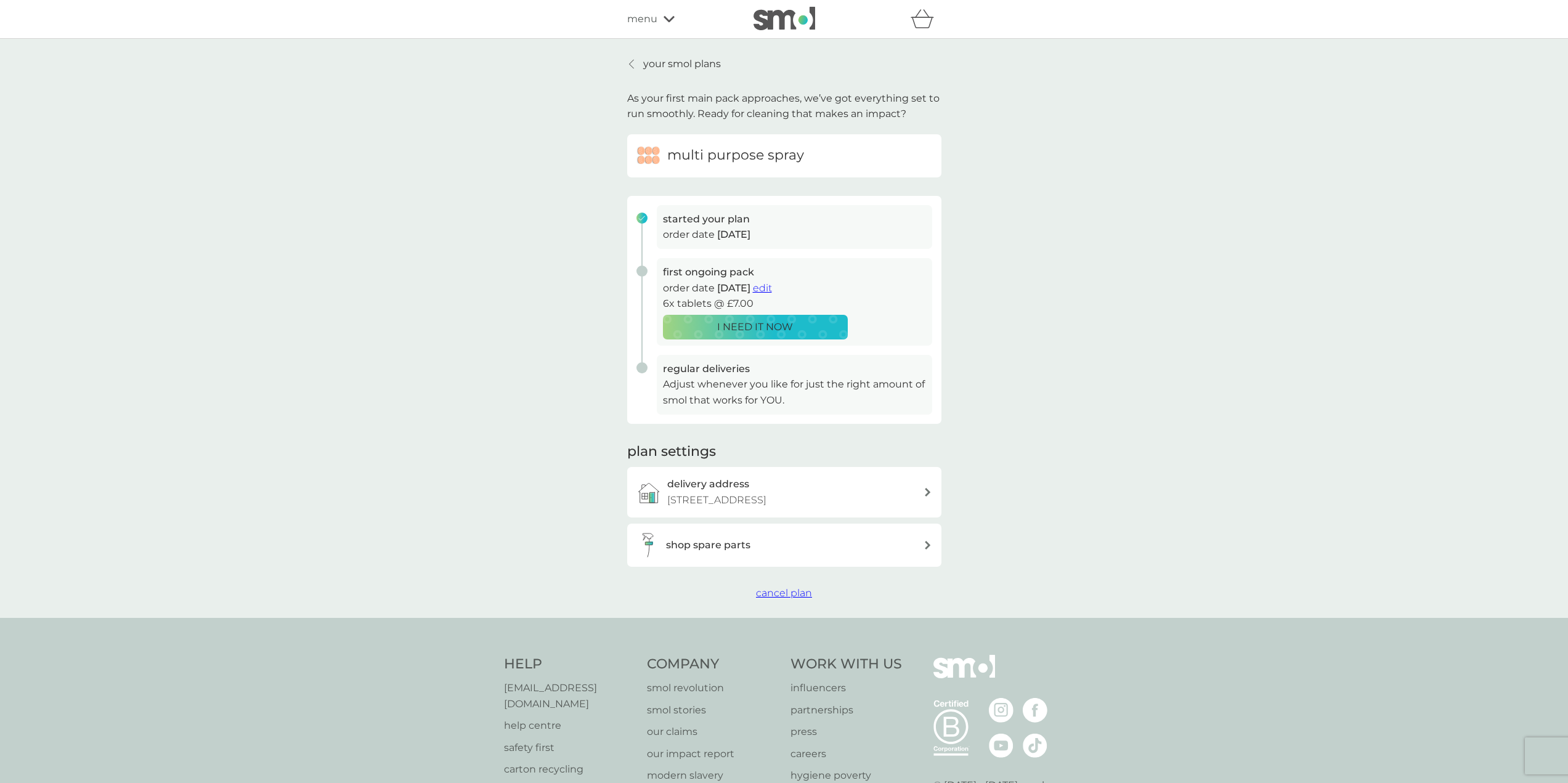
click at [635, 63] on div at bounding box center [632, 64] width 8 height 10
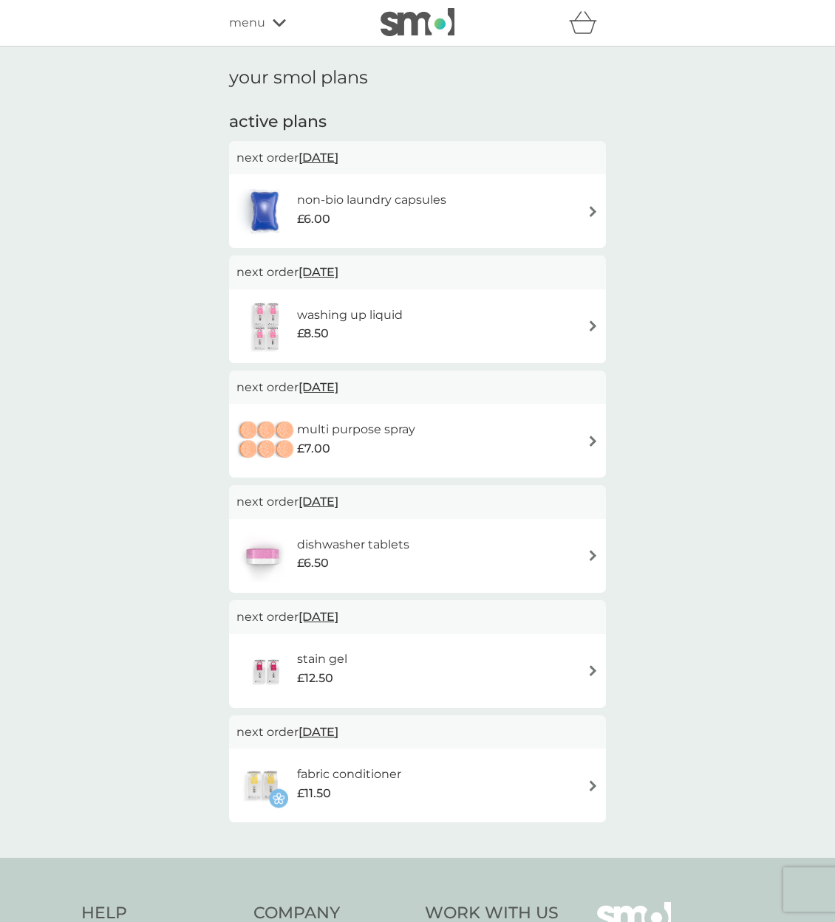
scroll to position [148, 0]
